Goal: Communication & Community: Answer question/provide support

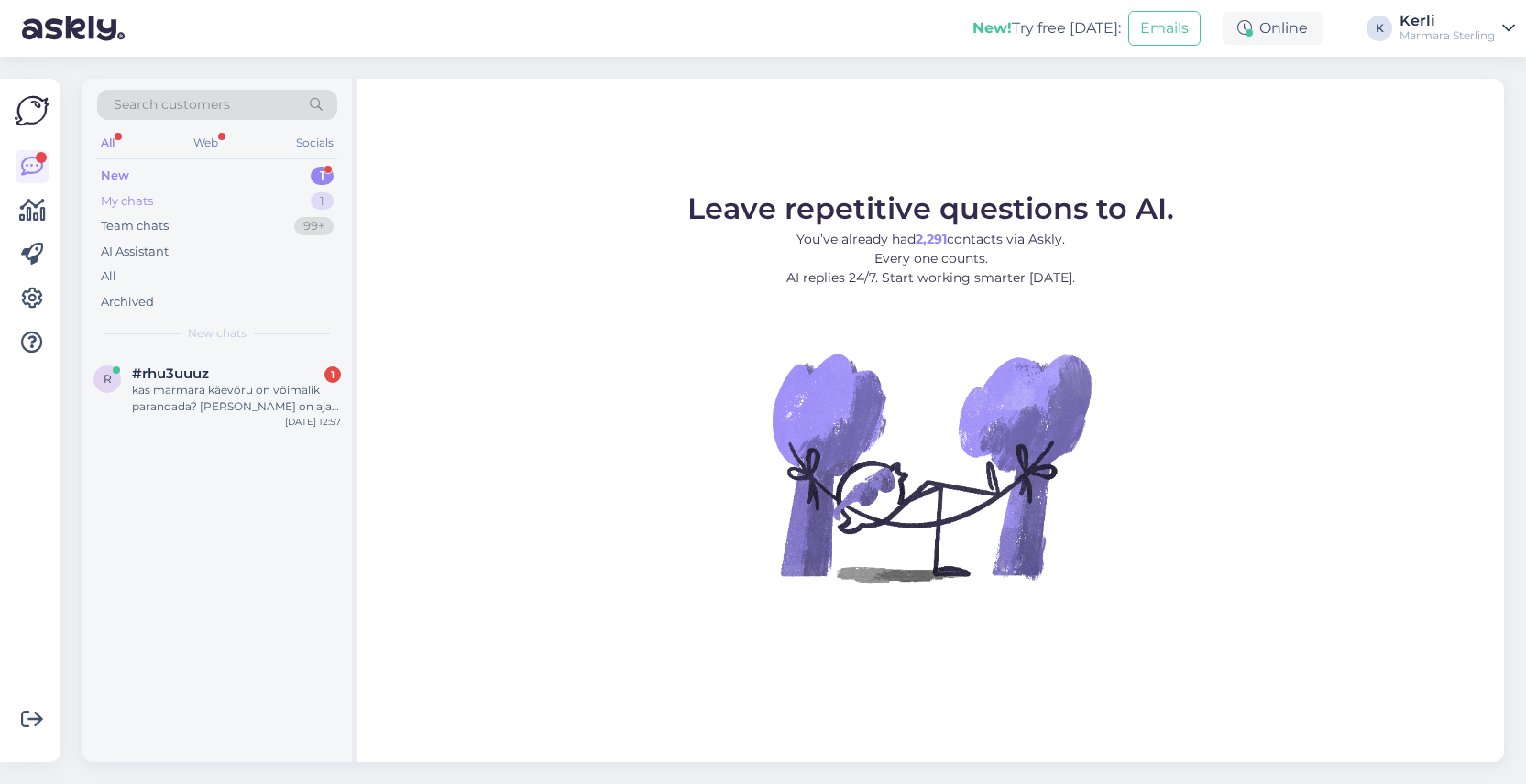
click at [201, 190] on div "My chats 1" at bounding box center [217, 202] width 240 height 26
click at [202, 197] on div "My chats 1" at bounding box center [217, 202] width 240 height 26
click at [238, 380] on span "[EMAIL_ADDRESS][DOMAIN_NAME]" at bounding box center [228, 374] width 191 height 17
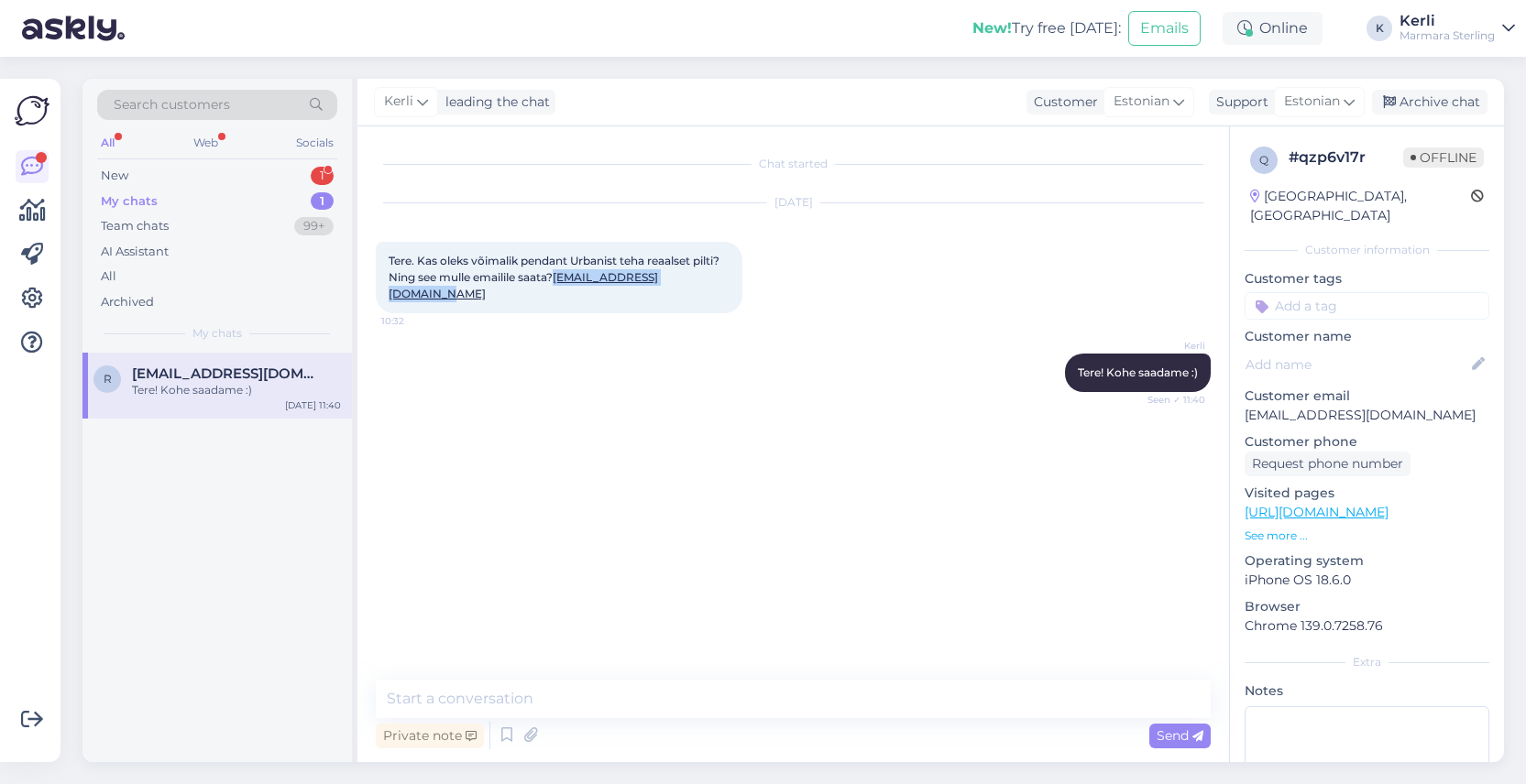
drag, startPoint x: 531, startPoint y: 309, endPoint x: 375, endPoint y: 312, distance: 156.0
click at [373, 312] on div "Chat started [DATE] Tere. Kas oleks võimalik pendant Urbanist teha reaalset pil…" at bounding box center [792, 444] width 871 height 636
copy link "[EMAIL_ADDRESS][DOMAIN_NAME]"
click at [1308, 504] on link "[URL][DOMAIN_NAME]" at bounding box center [1316, 512] width 144 height 17
click at [1263, 528] on p "See more ..." at bounding box center [1367, 536] width 245 height 17
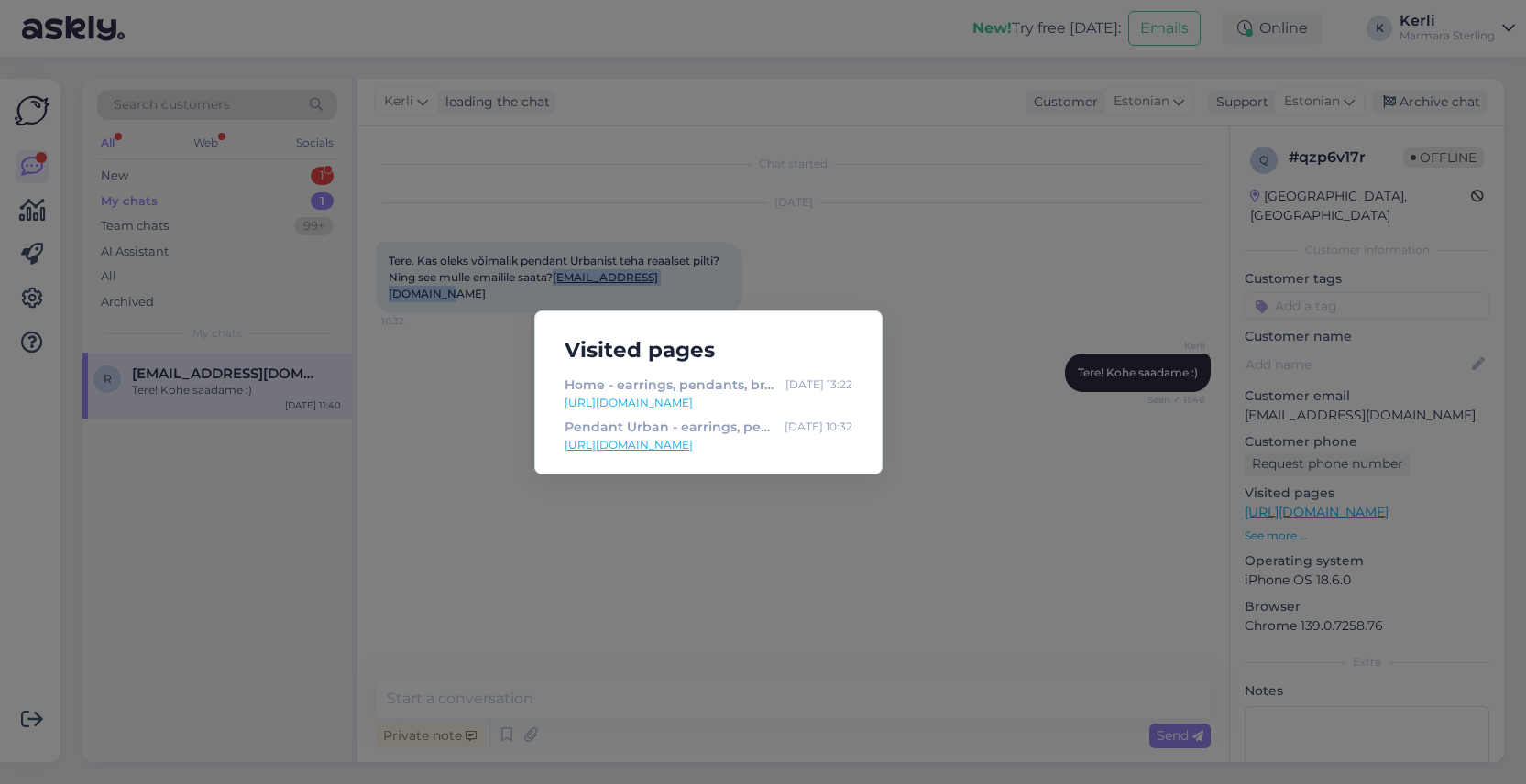
click at [684, 448] on link "[URL][DOMAIN_NAME]" at bounding box center [708, 445] width 287 height 17
click at [902, 311] on div "Visited pages Home - earrings, pendants, bracelets, rings, necklaces, jewelry, …" at bounding box center [763, 392] width 1526 height 784
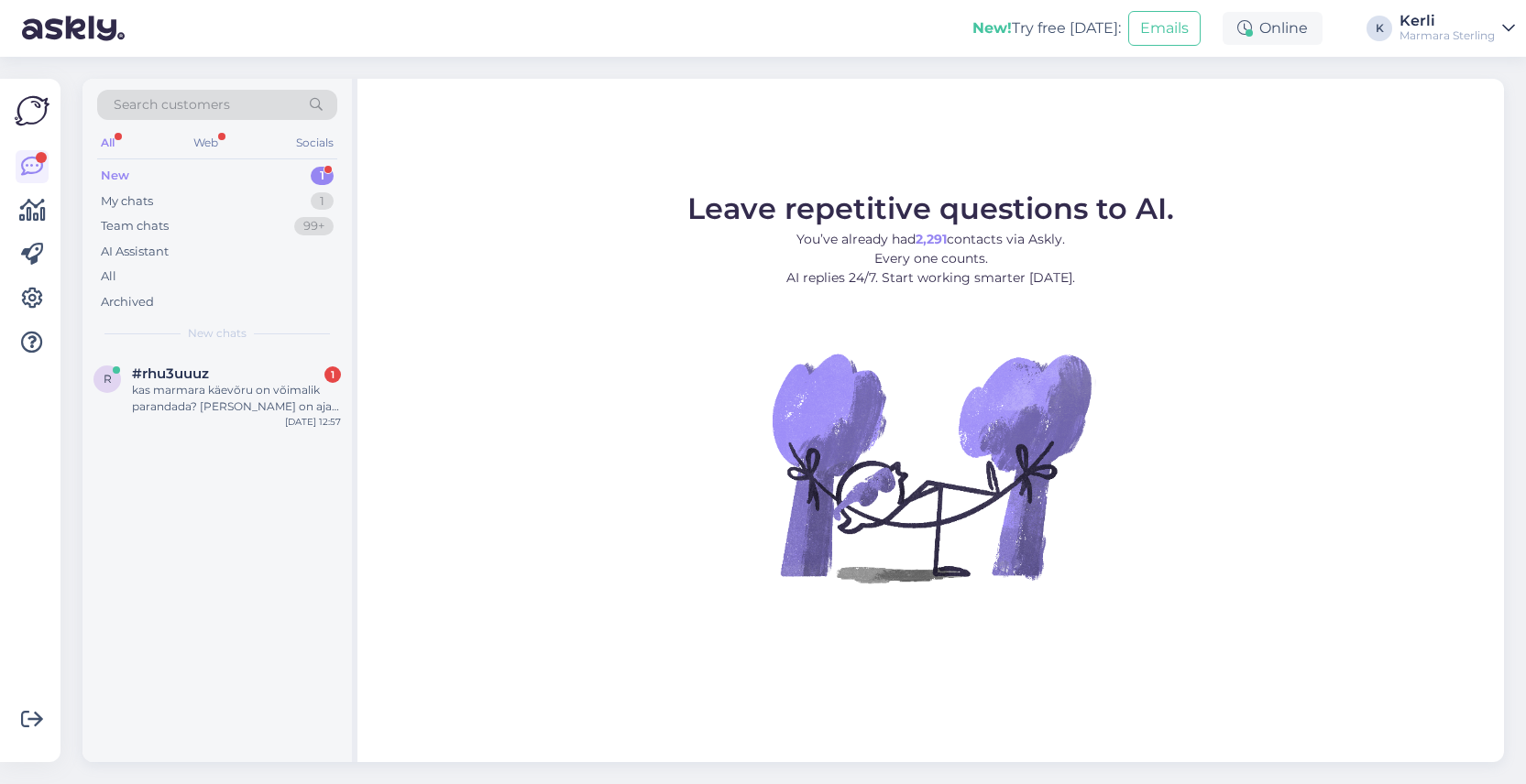
click at [134, 180] on div "New 1" at bounding box center [217, 176] width 240 height 26
click at [135, 224] on div "Team chats" at bounding box center [134, 226] width 68 height 18
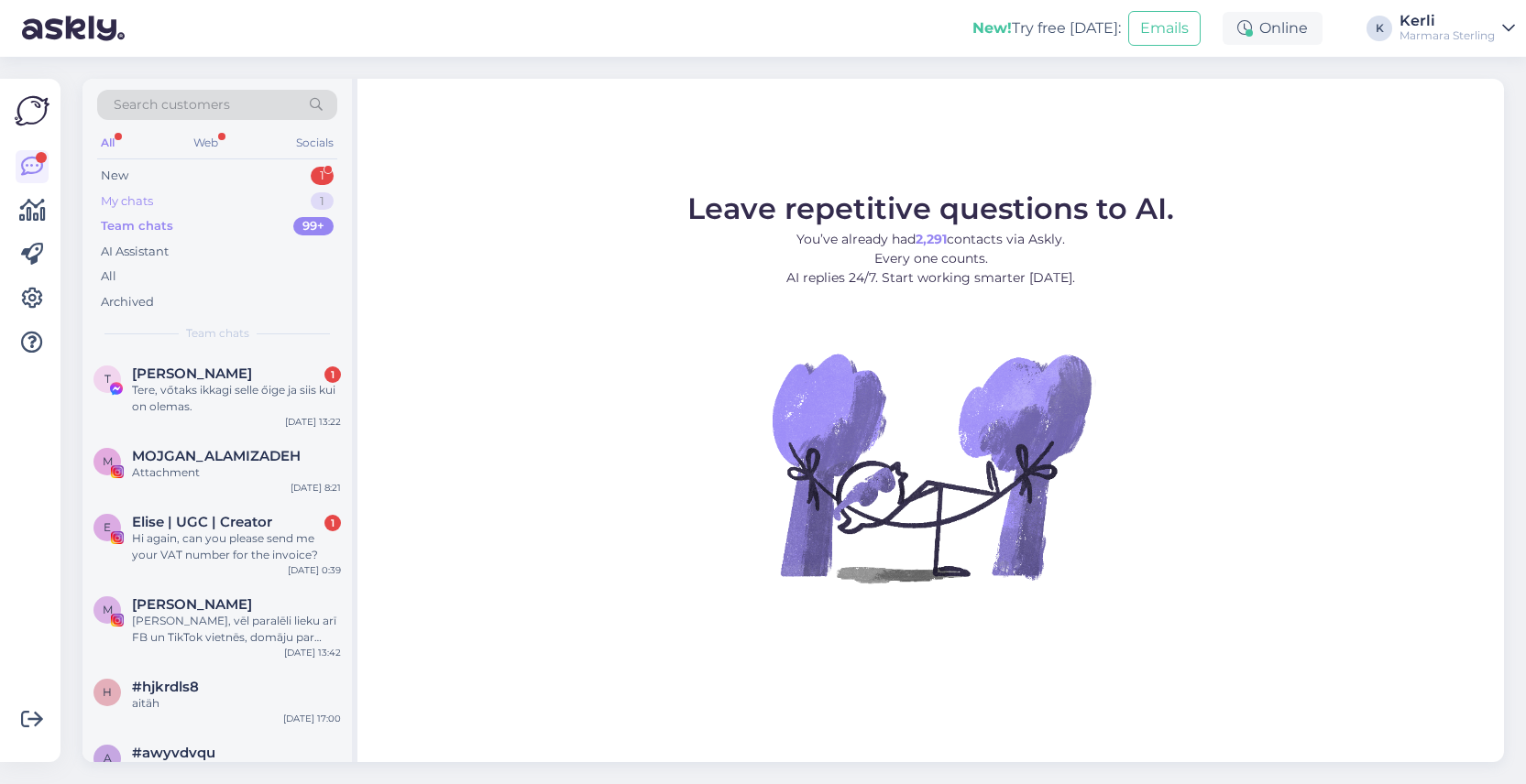
click at [135, 196] on div "My chats" at bounding box center [126, 202] width 53 height 18
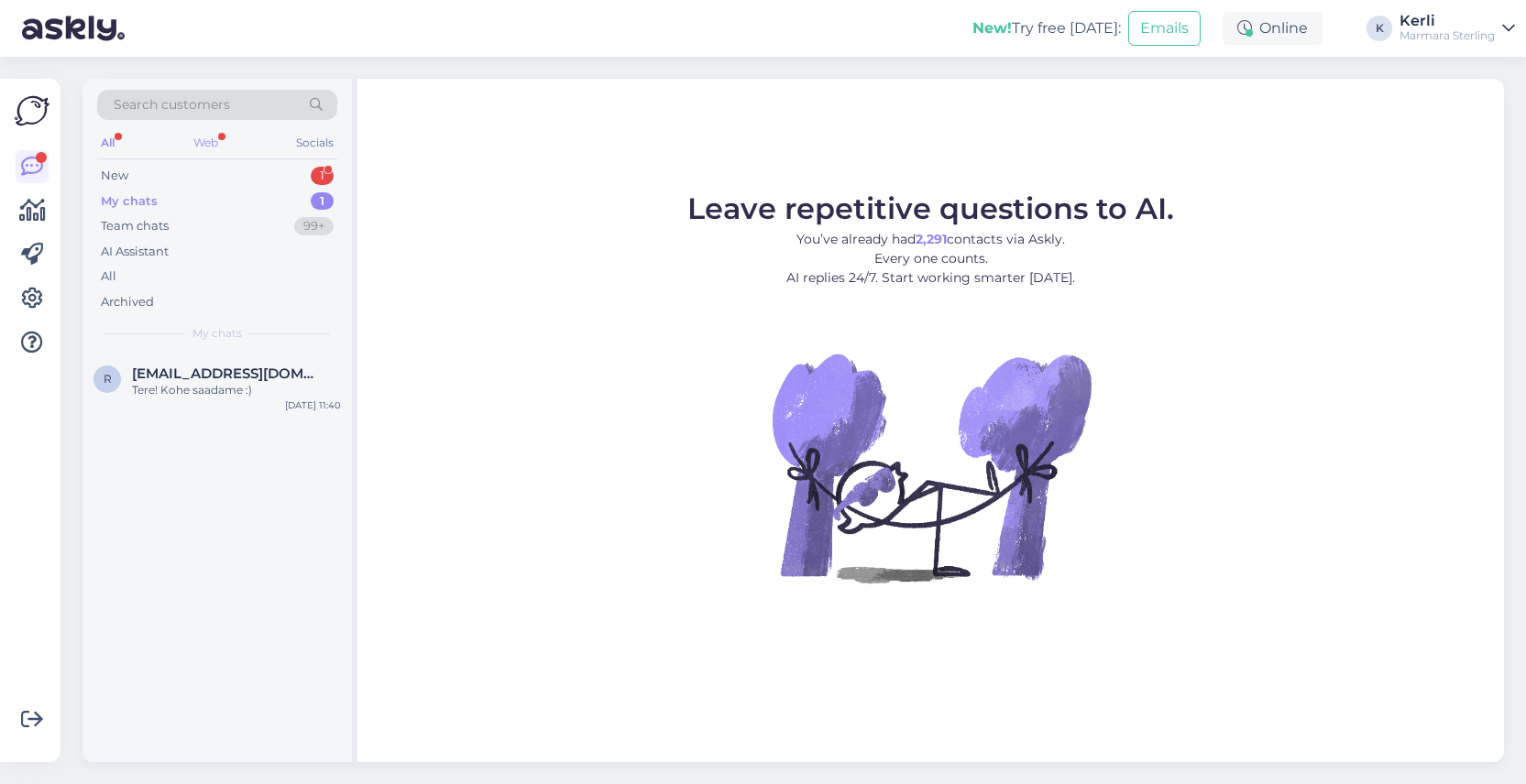
click at [201, 132] on div "Web" at bounding box center [206, 143] width 32 height 24
click at [102, 143] on div "All" at bounding box center [107, 143] width 21 height 24
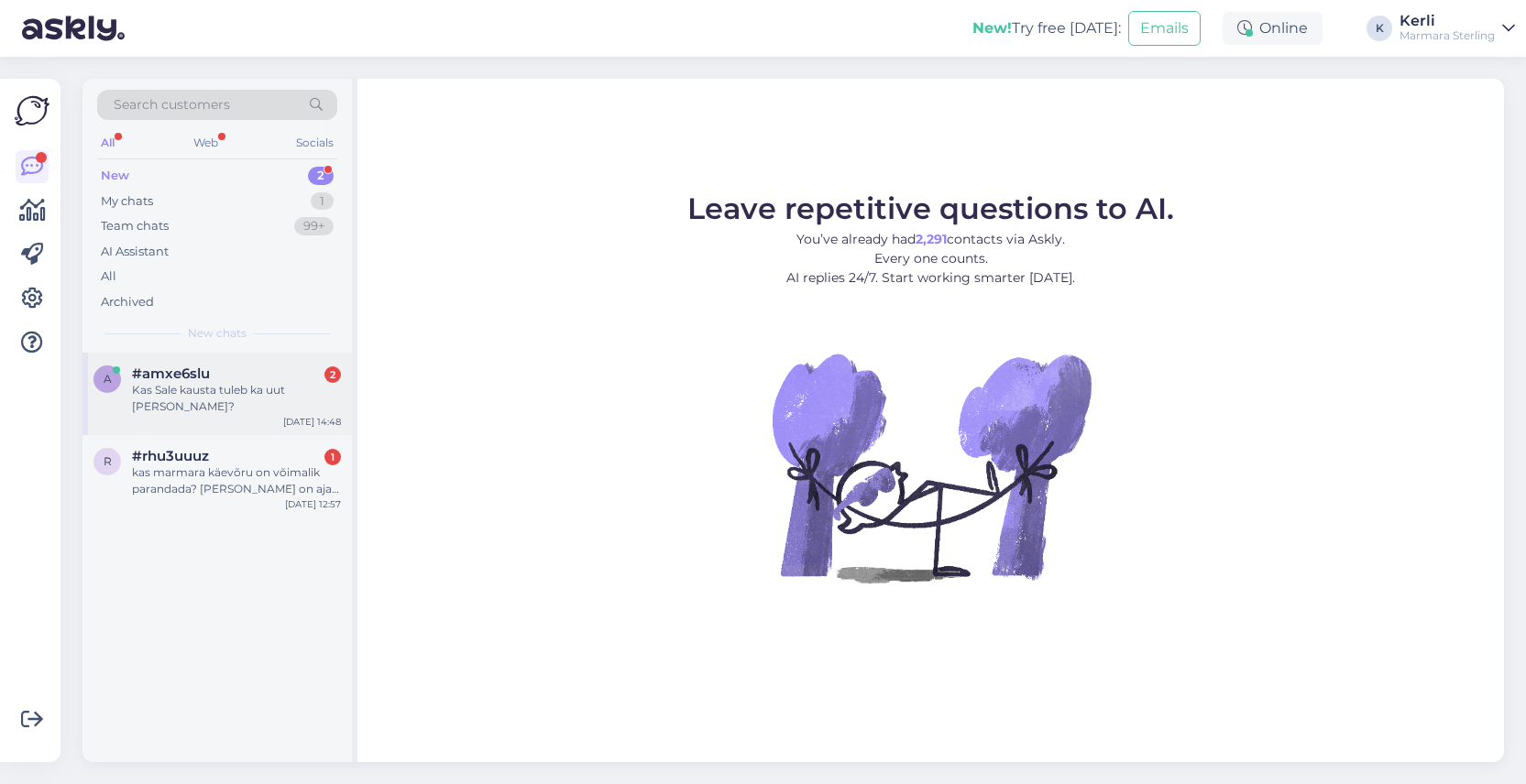
click at [218, 370] on div "#amxe6slu 2" at bounding box center [237, 374] width 209 height 17
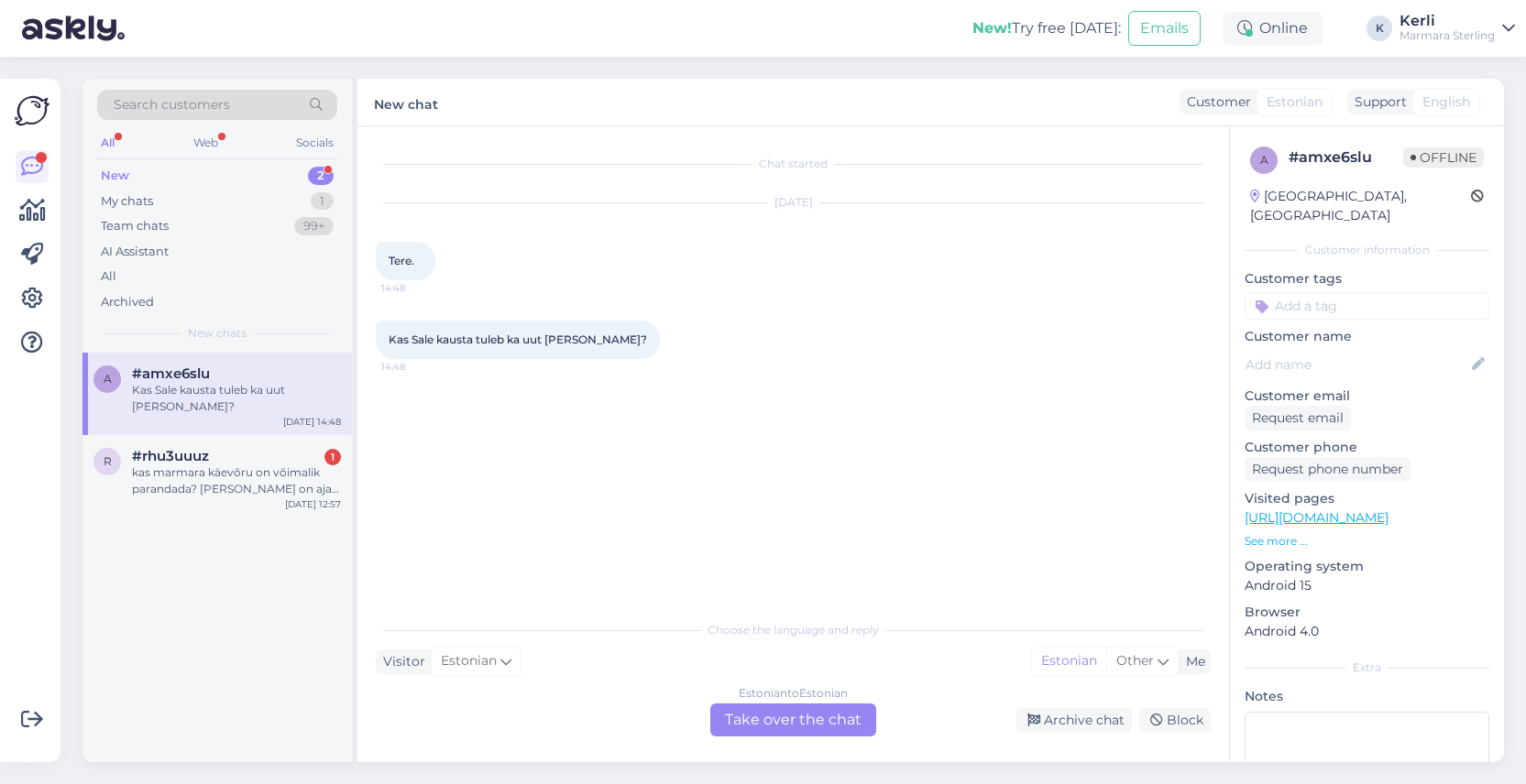
click at [770, 716] on div "Estonian to Estonian Take over the chat" at bounding box center [792, 719] width 166 height 33
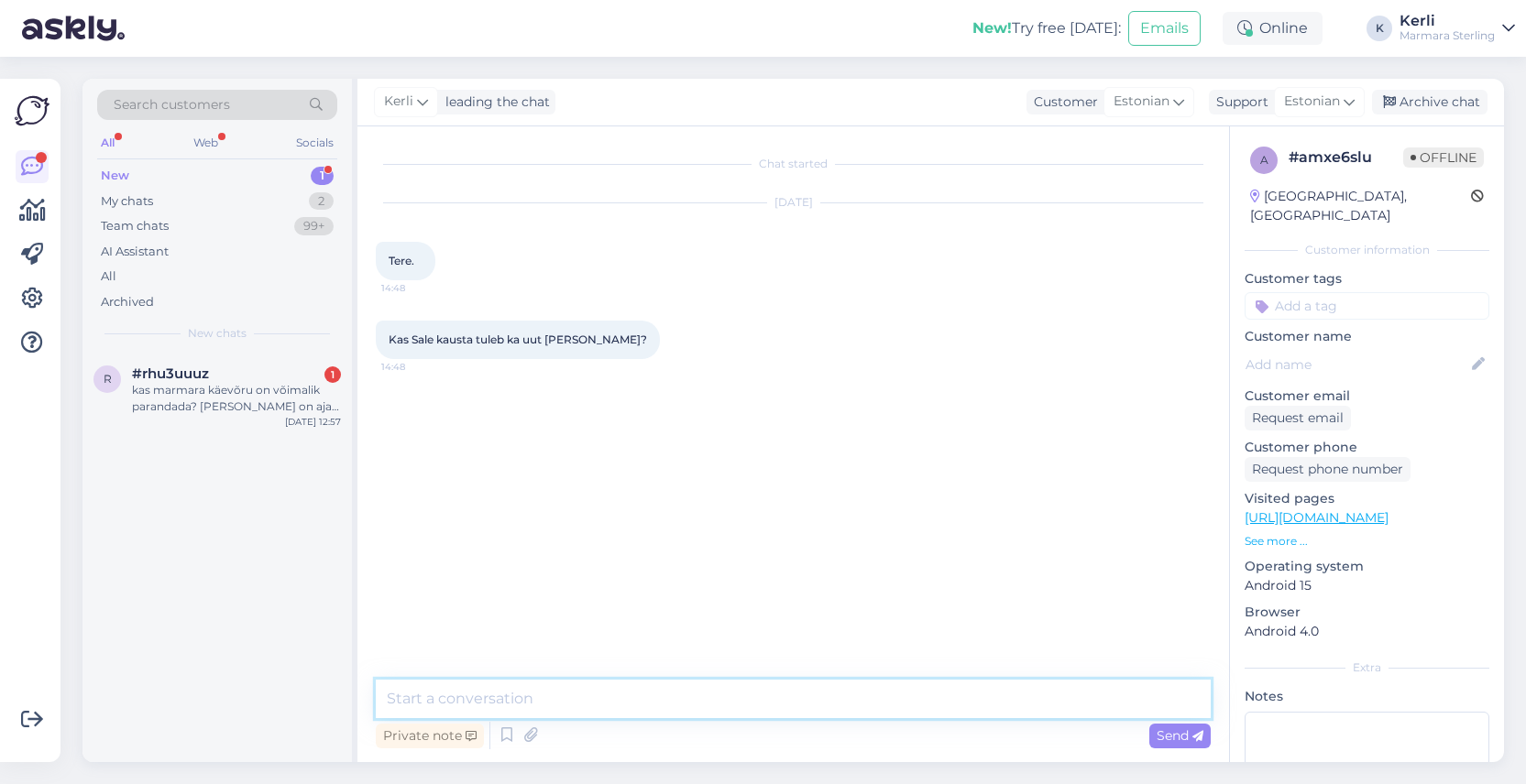
drag, startPoint x: 770, startPoint y: 716, endPoint x: 776, endPoint y: 683, distance: 33.5
click at [770, 711] on textarea at bounding box center [793, 699] width 835 height 39
click at [776, 683] on textarea at bounding box center [793, 699] width 835 height 39
type textarea "Tere! Hetkel 100% ei saa lubada, aga usume, et midagi ikka lisame uuel nädalal …"
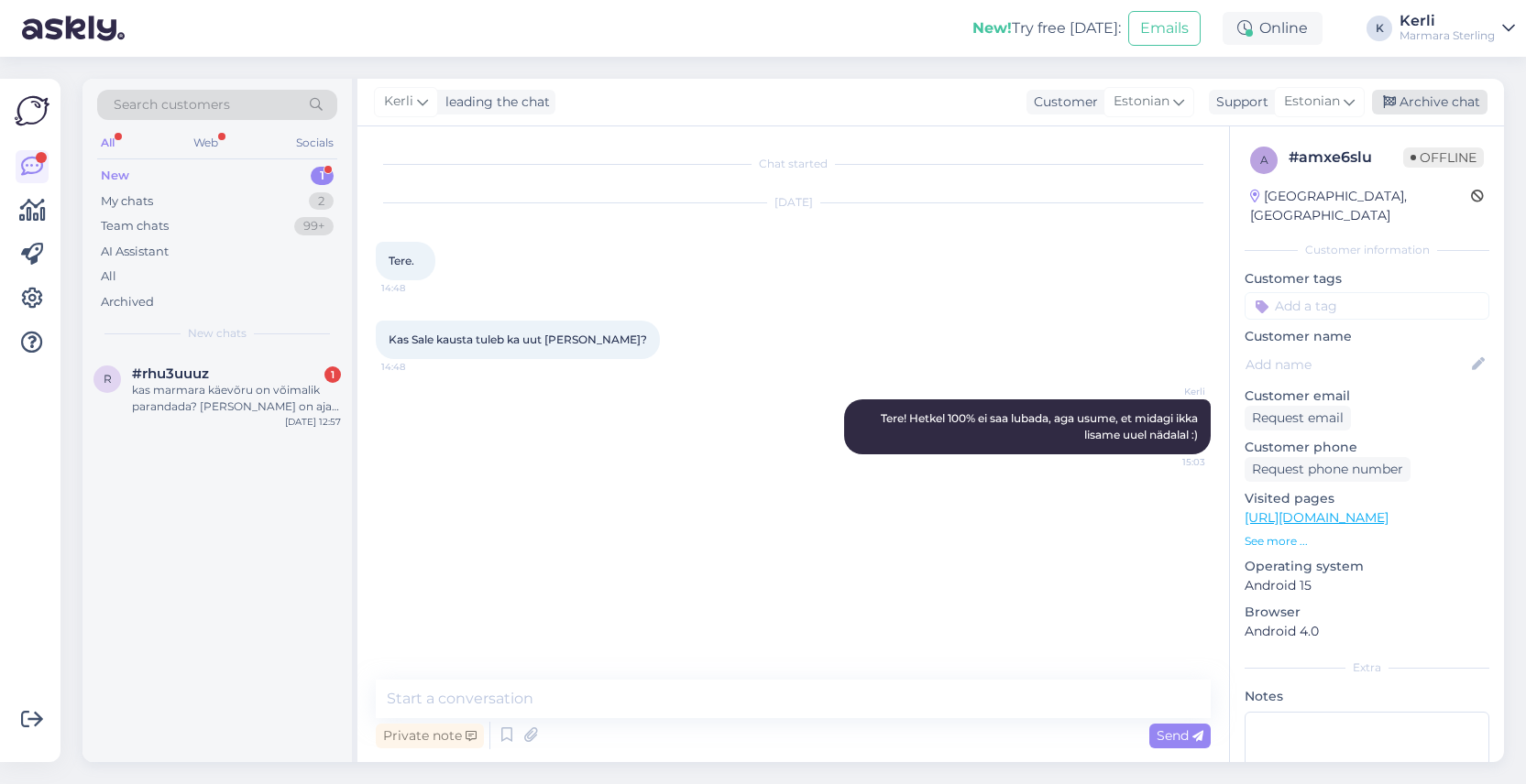
click at [1459, 102] on div "Archive chat" at bounding box center [1430, 101] width 115 height 25
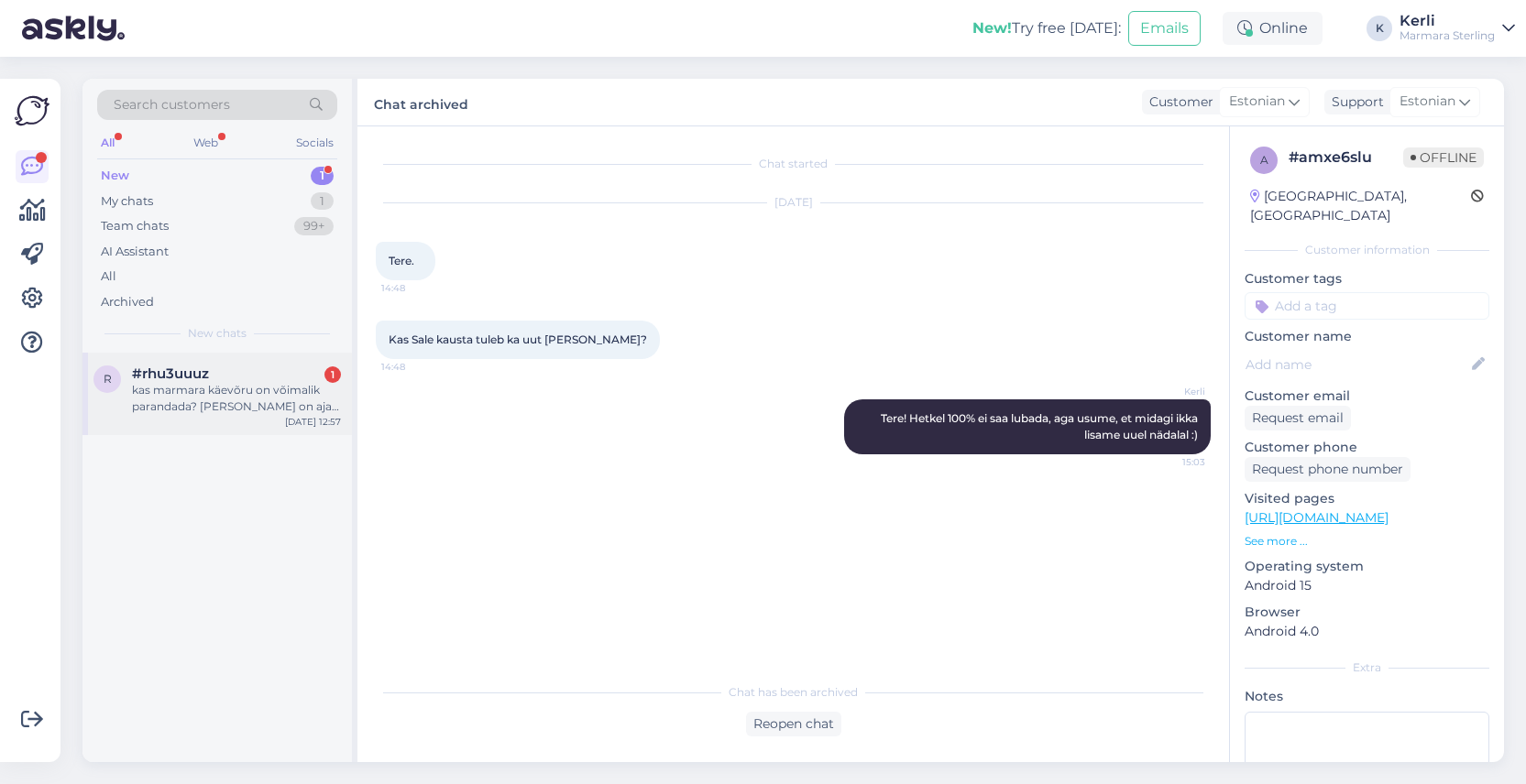
click at [293, 378] on div "#rhu3uuuz 1" at bounding box center [237, 374] width 209 height 17
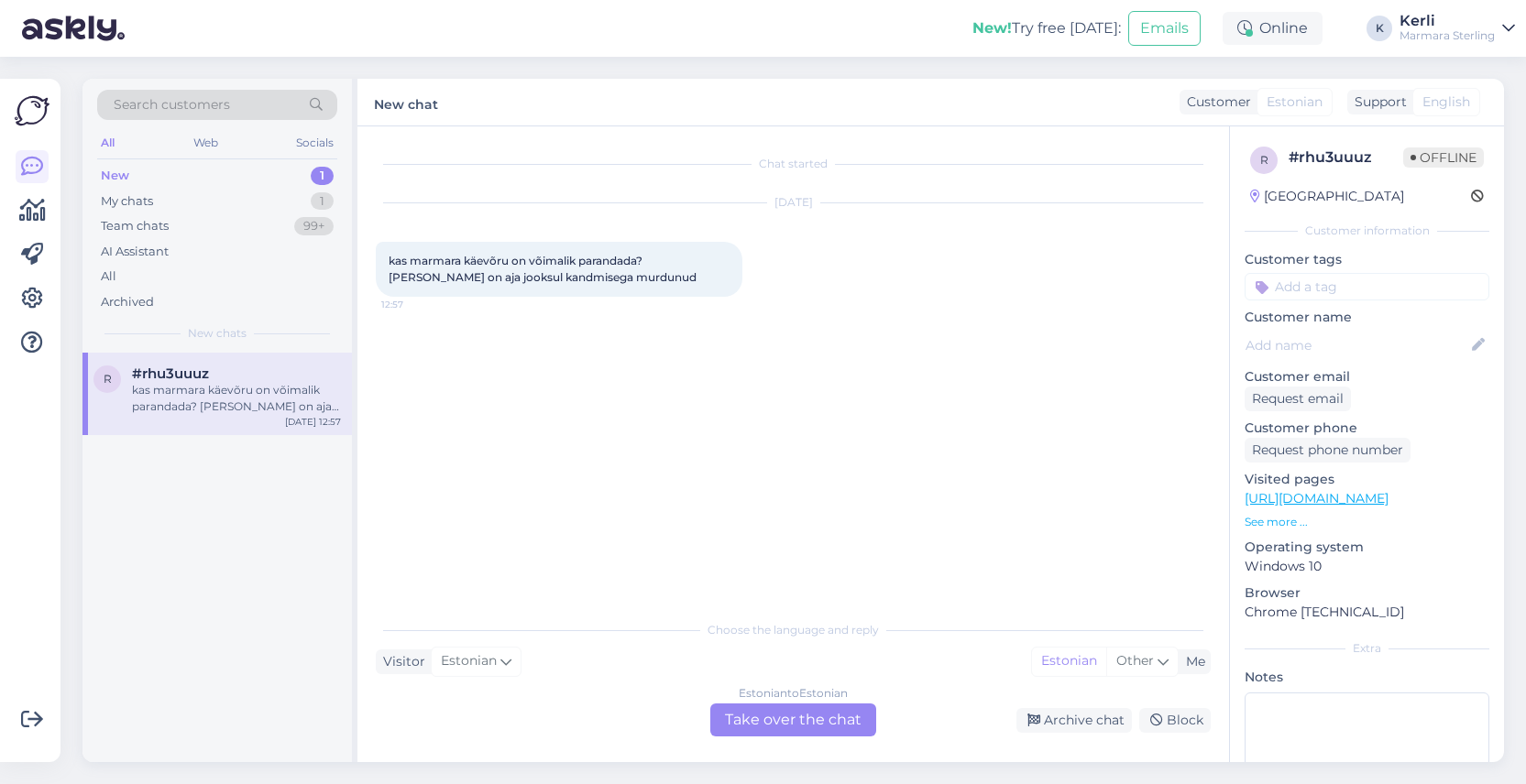
click at [801, 715] on div "Estonian to Estonian Take over the chat" at bounding box center [792, 719] width 166 height 33
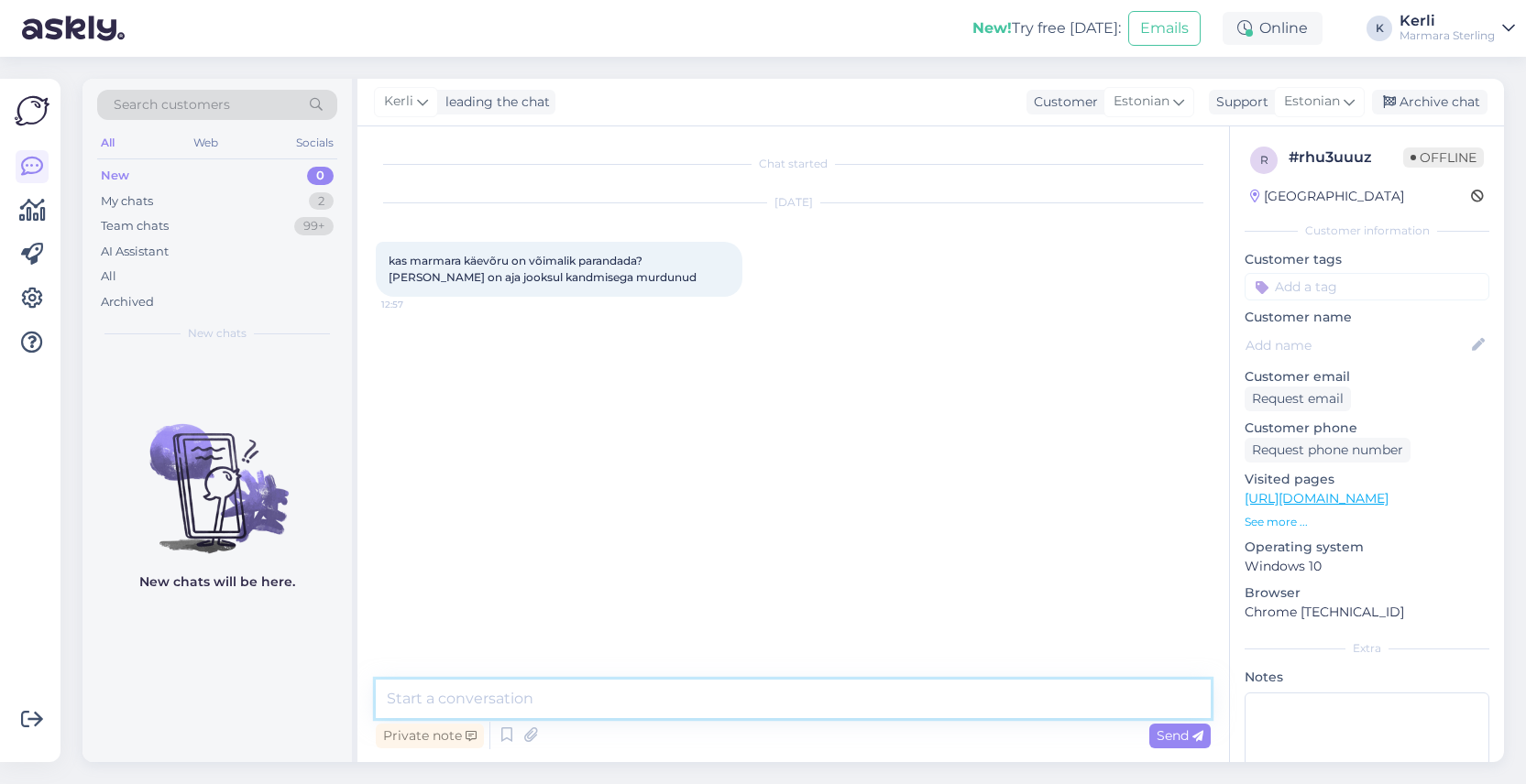
click at [794, 696] on textarea at bounding box center [793, 699] width 835 height 39
drag, startPoint x: 999, startPoint y: 697, endPoint x: 1074, endPoint y: 698, distance: 75.0
click at [1074, 698] on textarea "Tere, kahjuks meie juures ei saa seda parandada. Aga ehk saab teile abiks olla …" at bounding box center [793, 699] width 835 height 39
type textarea "Tere, kahjuks meie juures ei saa seda parandada. Aga ehk saab teile abiks olla …"
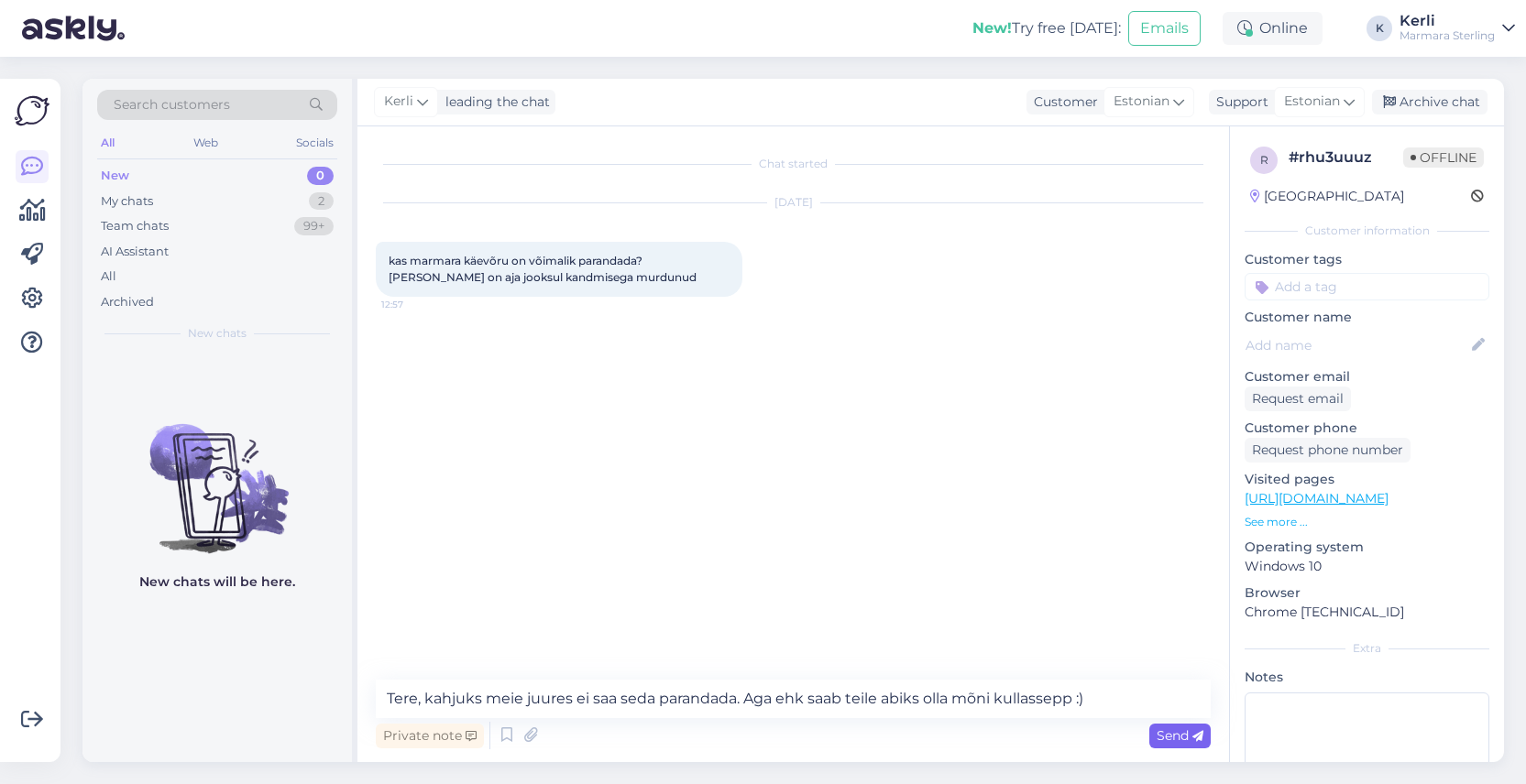
click at [1184, 729] on span "Send" at bounding box center [1179, 735] width 47 height 17
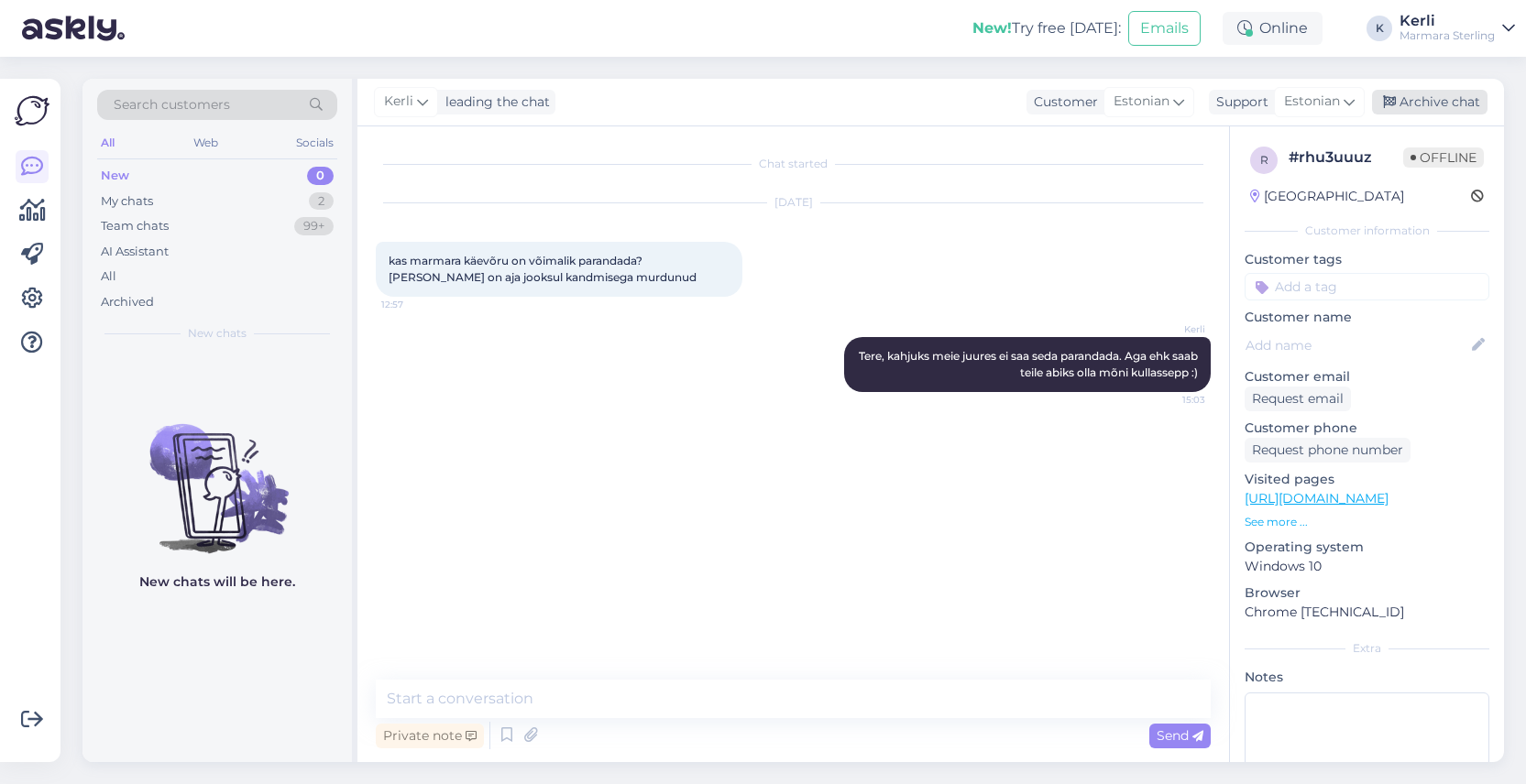
click at [1446, 104] on div "Archive chat" at bounding box center [1430, 101] width 115 height 25
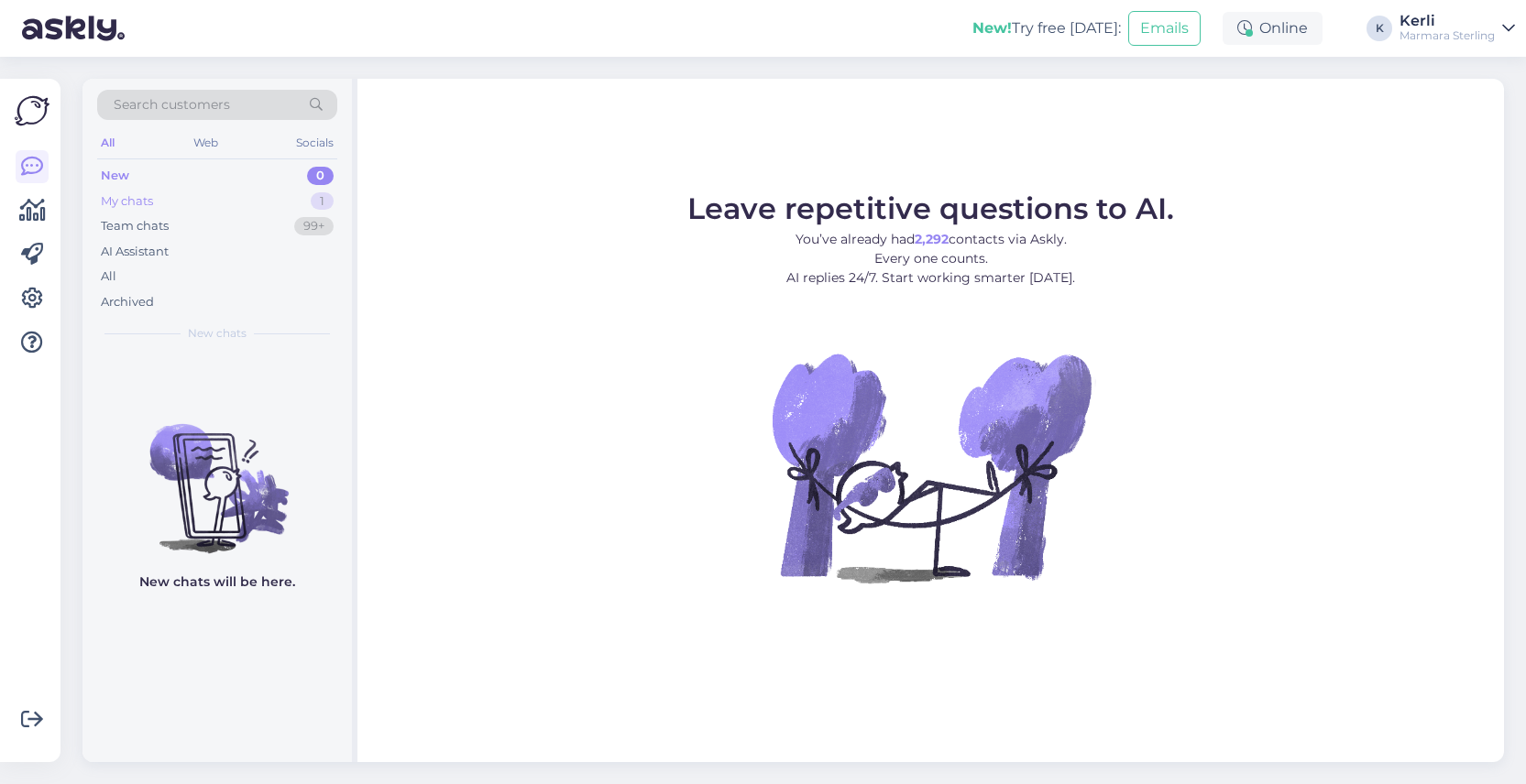
click at [181, 205] on div "My chats 1" at bounding box center [217, 202] width 240 height 26
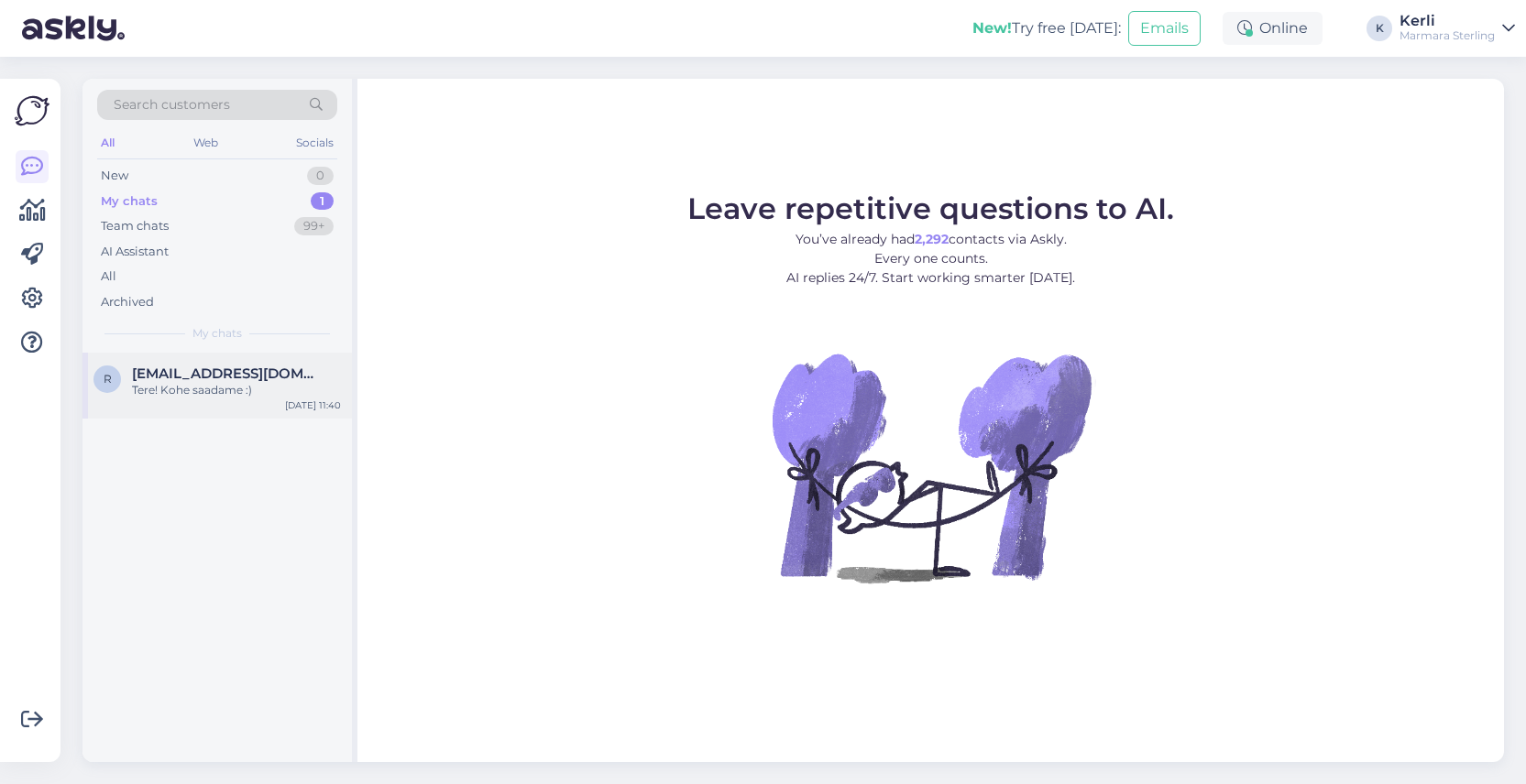
click at [242, 397] on div "Tere! Kohe saadame :)" at bounding box center [237, 390] width 209 height 17
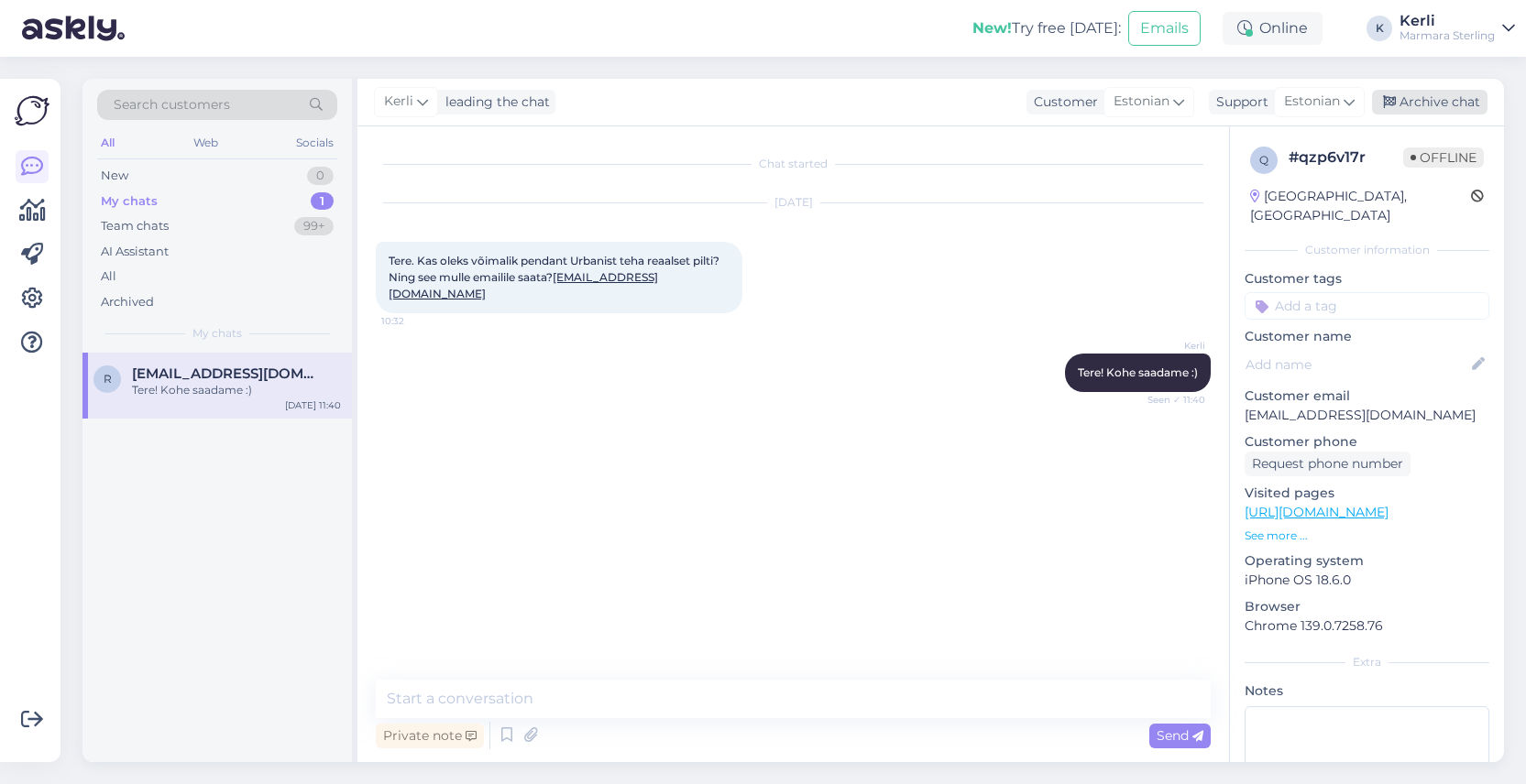
click at [1421, 90] on div "Archive chat" at bounding box center [1430, 101] width 115 height 25
